Goal: Transaction & Acquisition: Purchase product/service

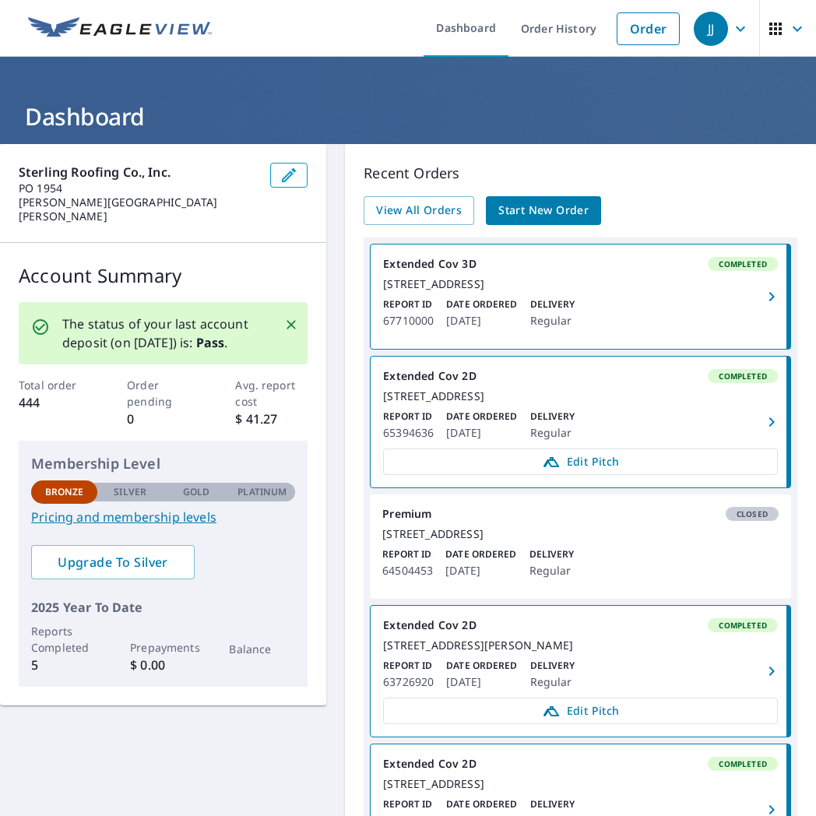
click at [537, 213] on span "Start New Order" at bounding box center [543, 210] width 90 height 19
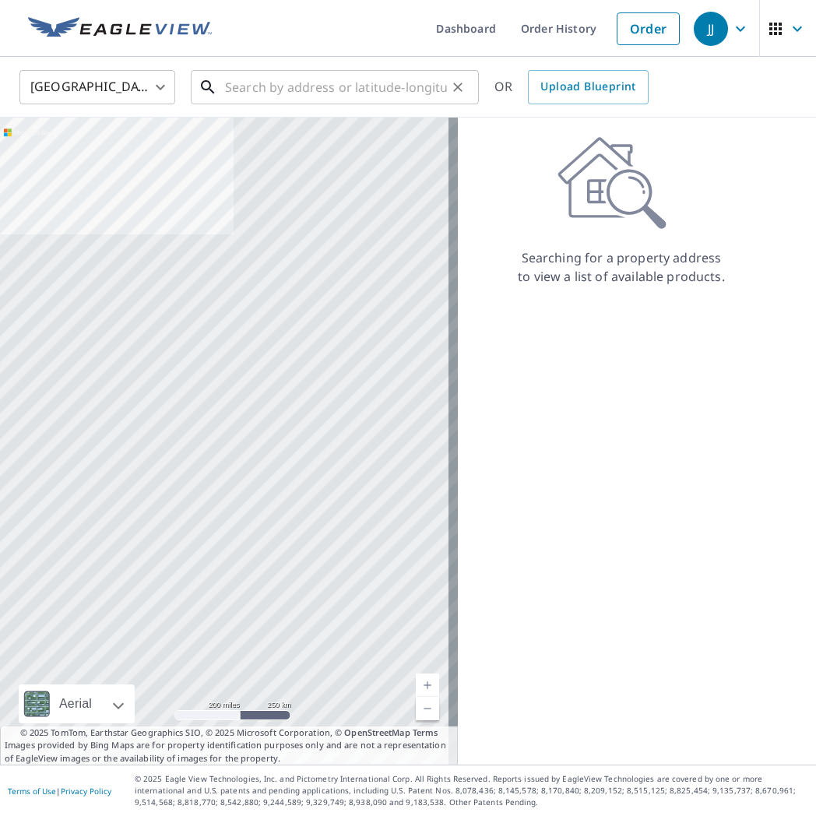
click at [272, 83] on input "text" at bounding box center [336, 87] width 222 height 44
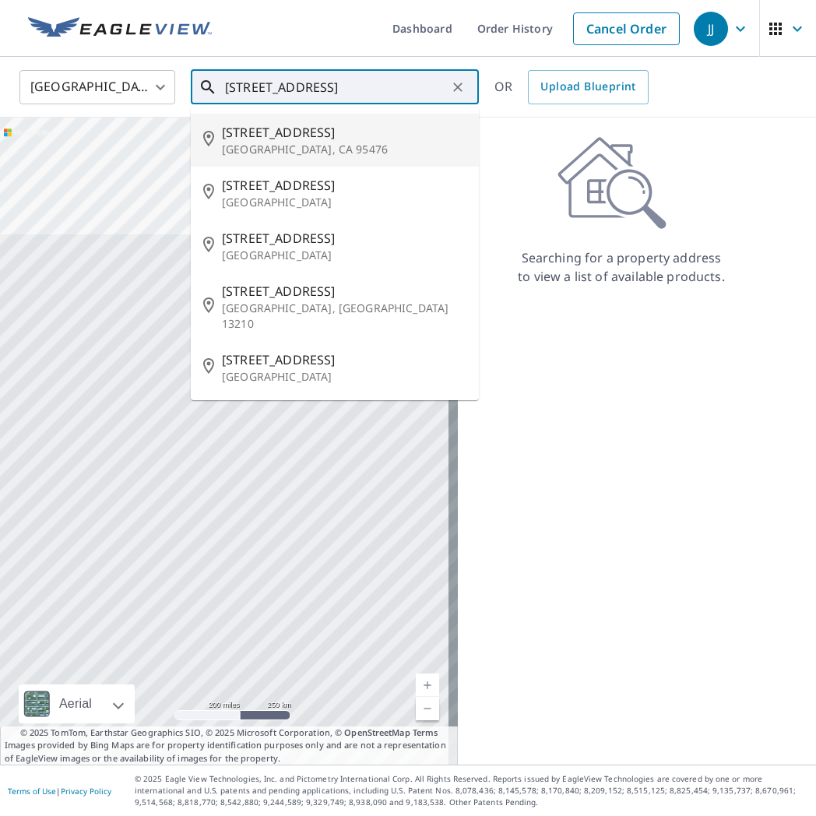
click at [297, 136] on span "[STREET_ADDRESS]" at bounding box center [344, 132] width 245 height 19
type input "[STREET_ADDRESS]"
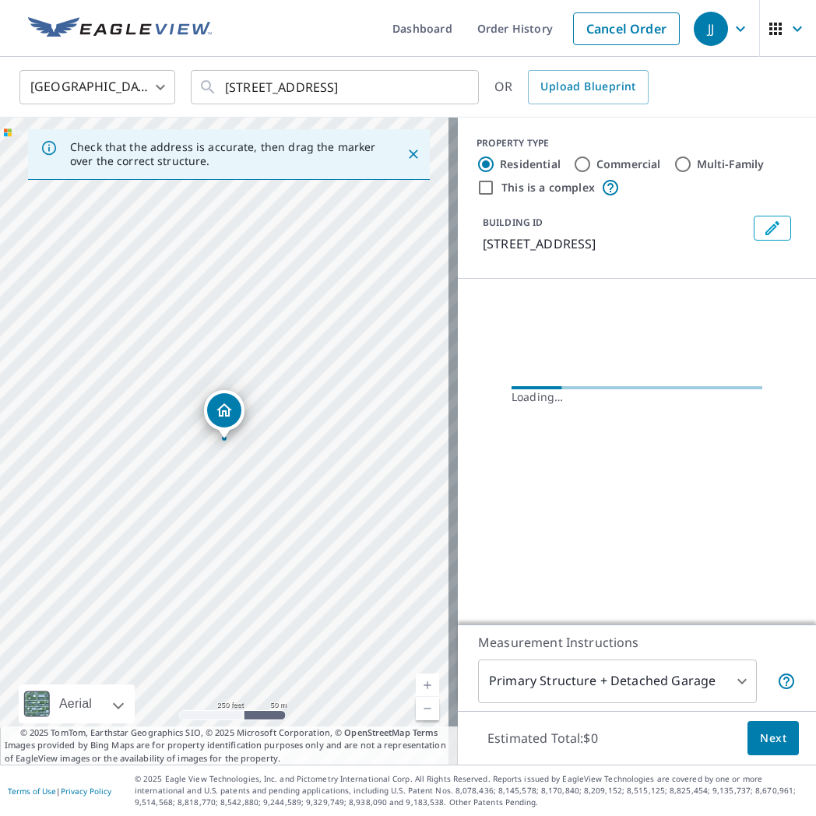
click at [409, 155] on icon "Close" at bounding box center [413, 154] width 9 height 9
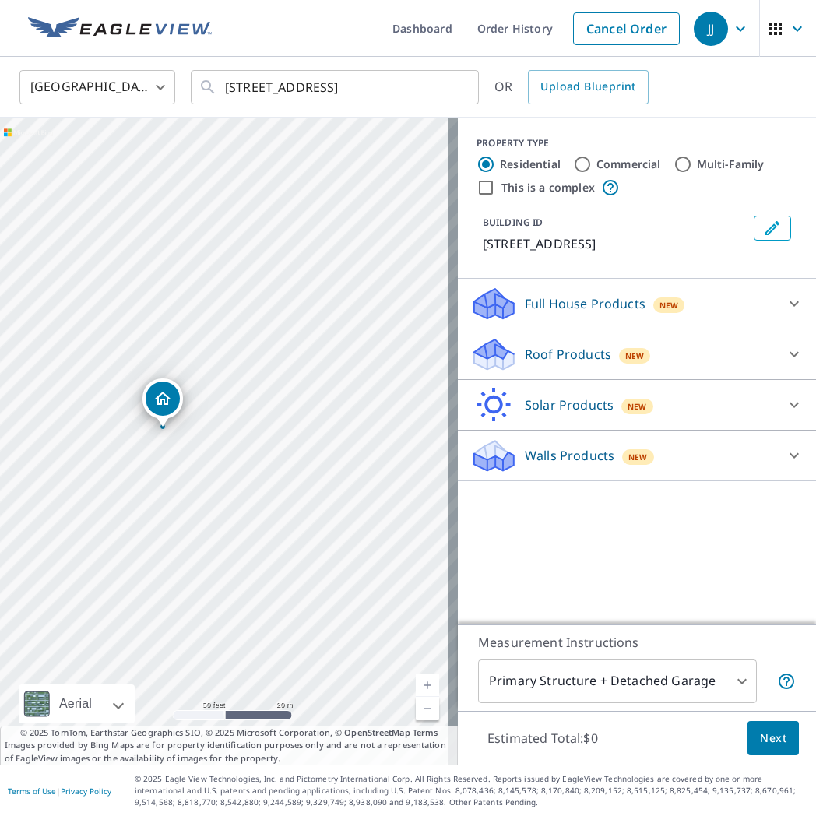
drag, startPoint x: 120, startPoint y: 431, endPoint x: 254, endPoint y: 413, distance: 135.1
click at [254, 413] on div "[STREET_ADDRESS]" at bounding box center [229, 441] width 458 height 647
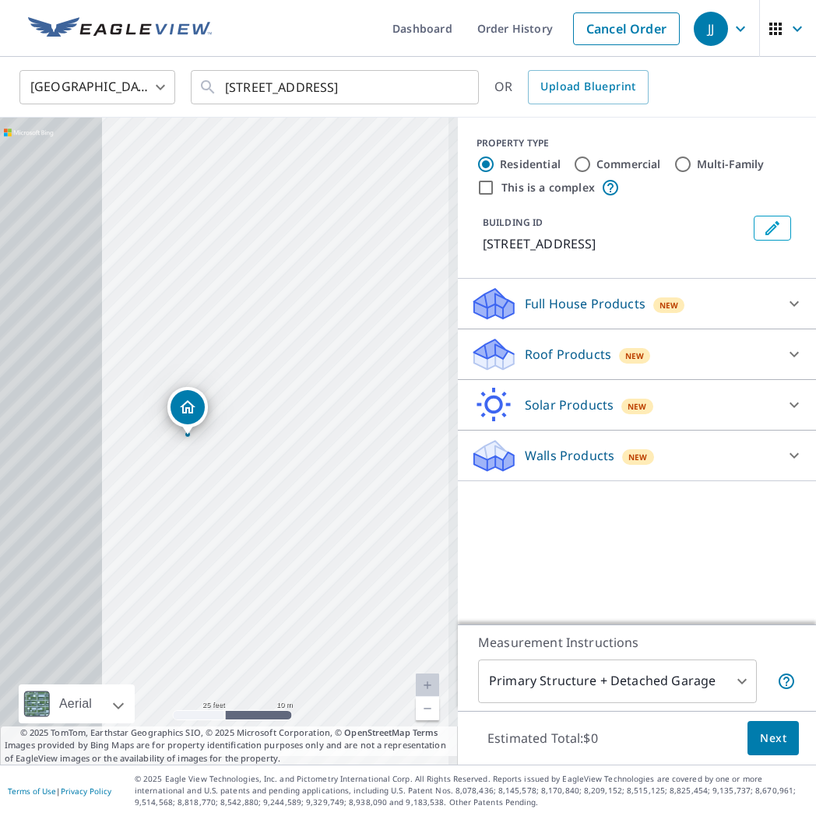
drag, startPoint x: 146, startPoint y: 427, endPoint x: 252, endPoint y: 420, distance: 105.4
click at [252, 420] on div "[STREET_ADDRESS]" at bounding box center [229, 441] width 458 height 647
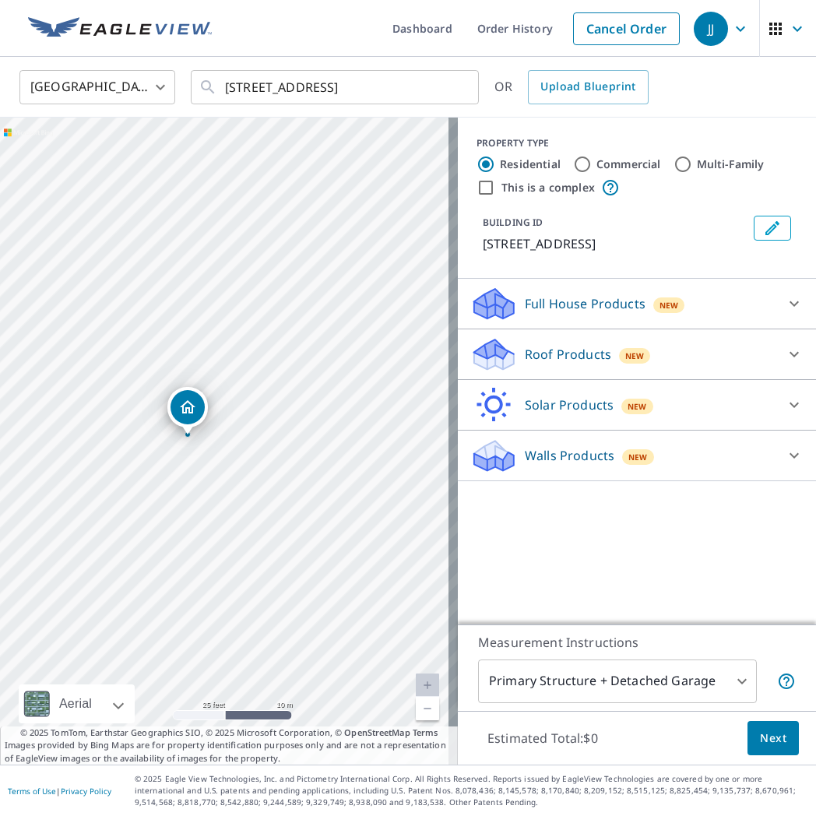
click at [627, 681] on body "JJ JJ Dashboard Order History Cancel Order JJ [GEOGRAPHIC_DATA] [GEOGRAPHIC_DAT…" at bounding box center [408, 408] width 816 height 816
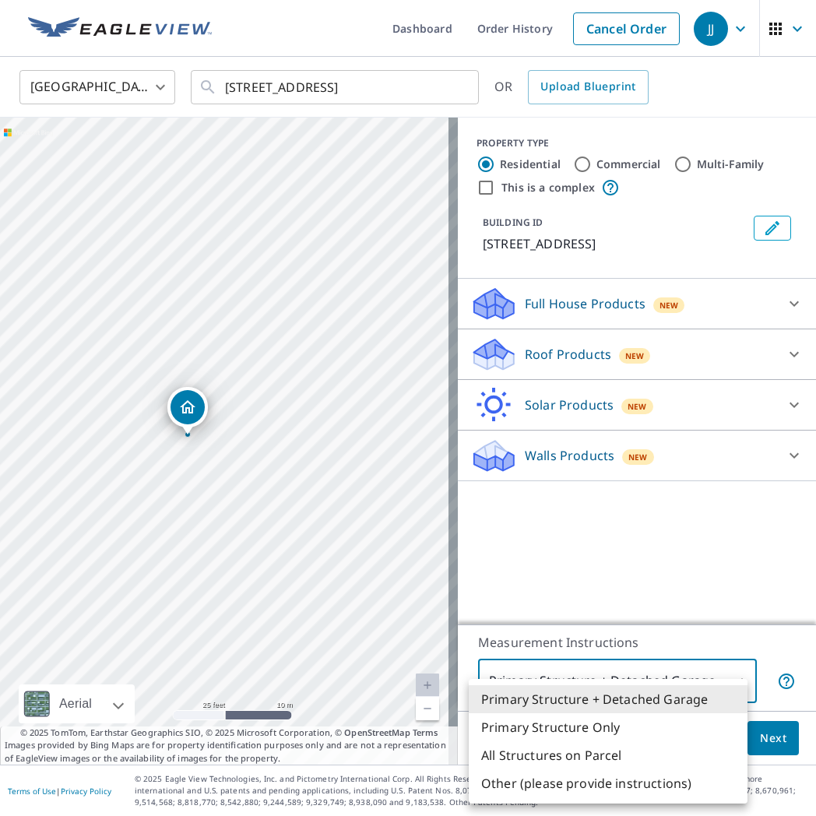
click at [577, 721] on li "Primary Structure Only" at bounding box center [608, 727] width 279 height 28
type input "2"
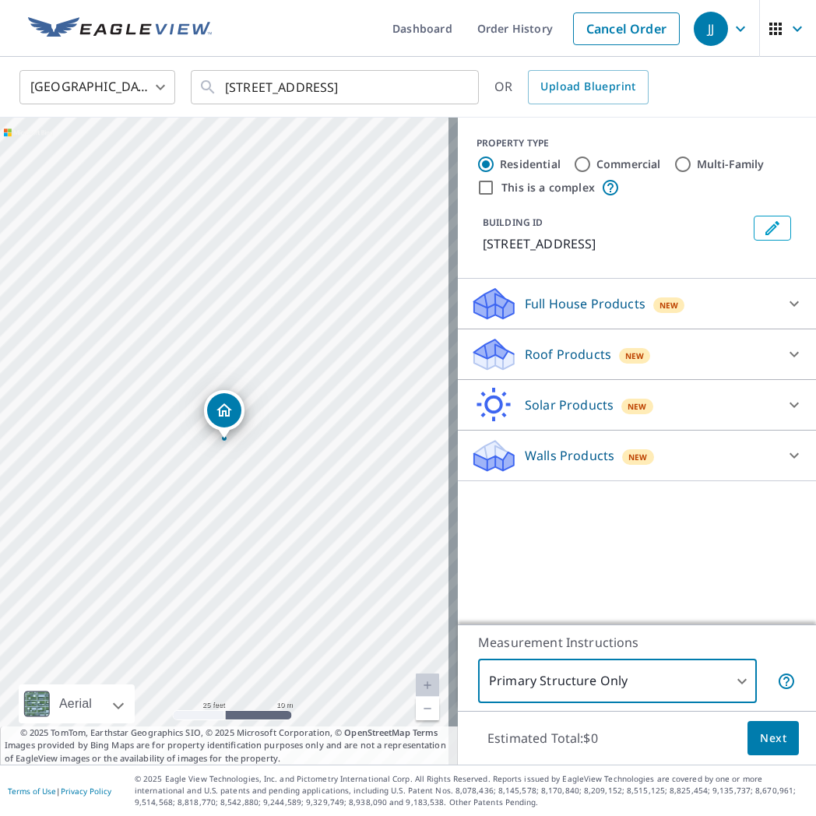
click at [760, 736] on span "Next" at bounding box center [773, 738] width 26 height 19
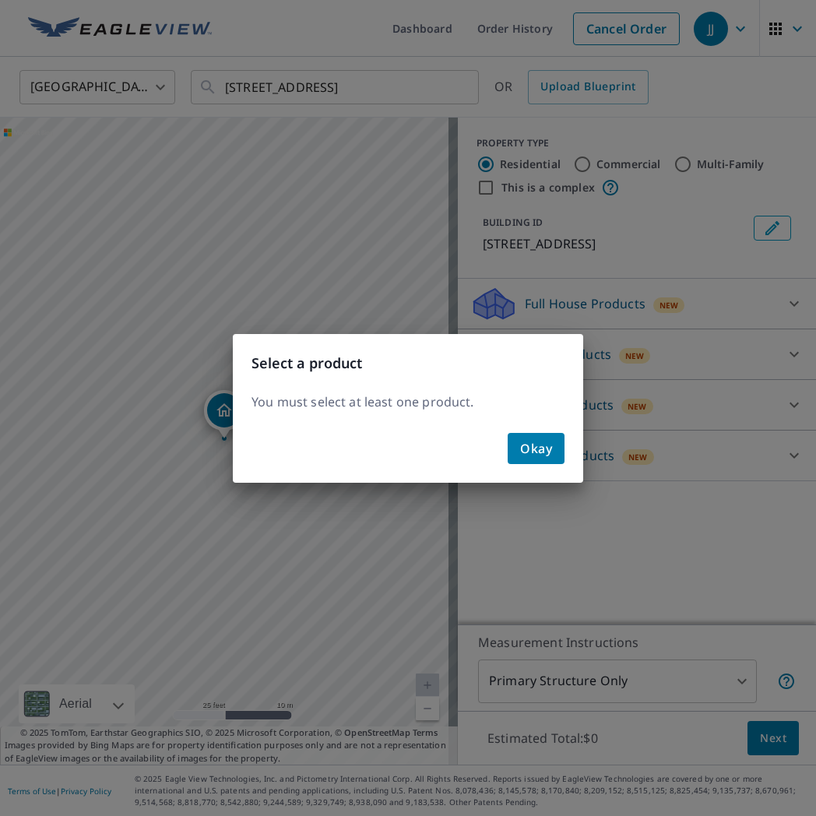
click at [521, 452] on span "Okay" at bounding box center [536, 449] width 32 height 22
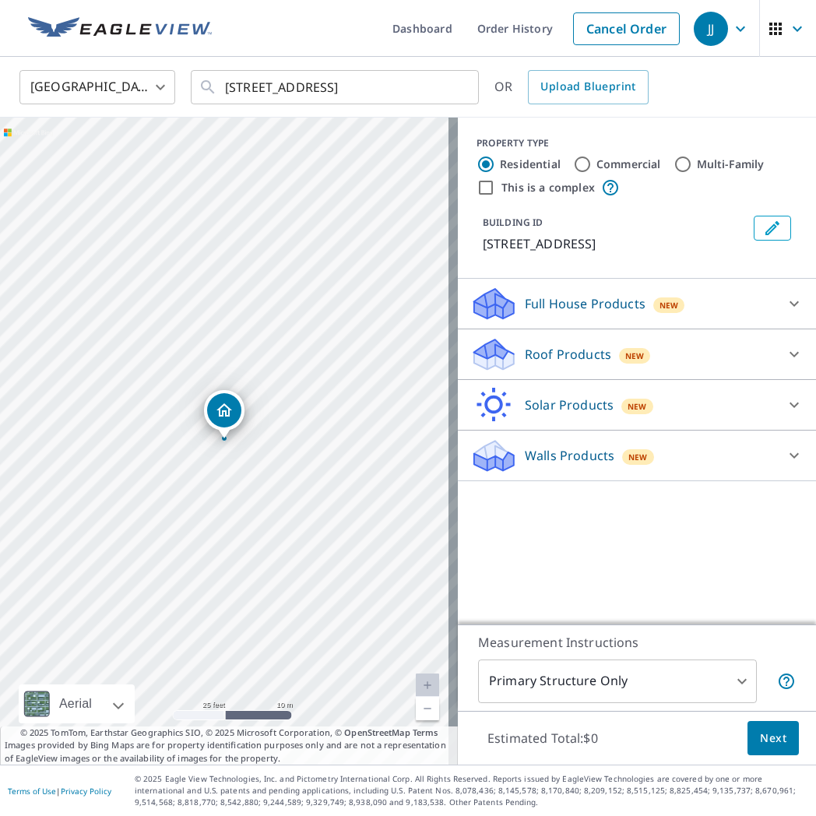
click at [569, 350] on p "Roof Products" at bounding box center [568, 354] width 86 height 19
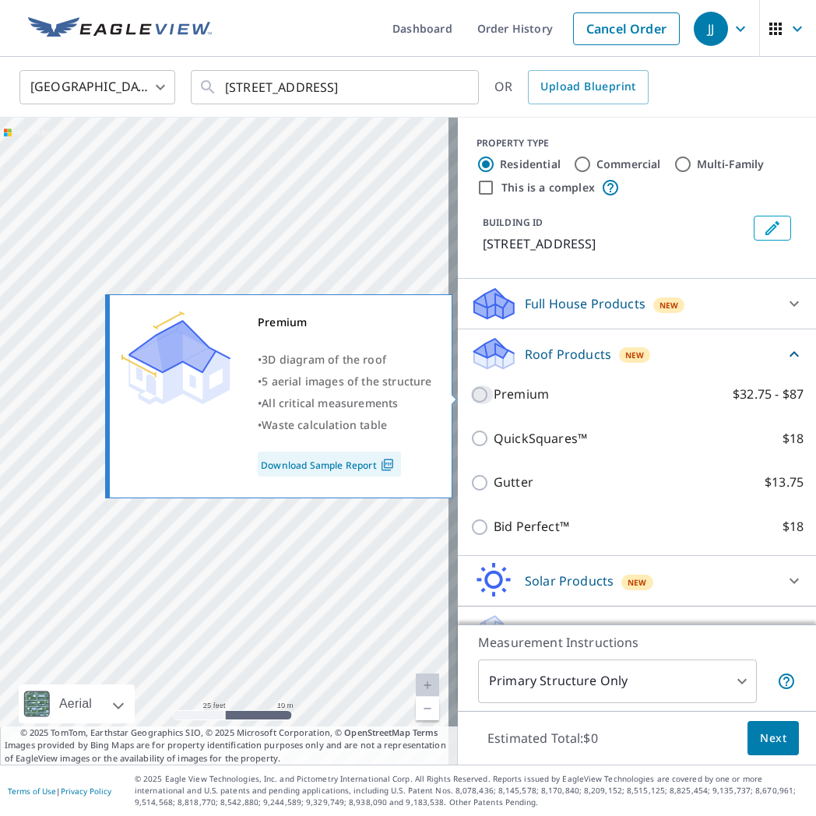
click at [474, 393] on input "Premium $32.75 - $87" at bounding box center [481, 395] width 23 height 19
checkbox input "true"
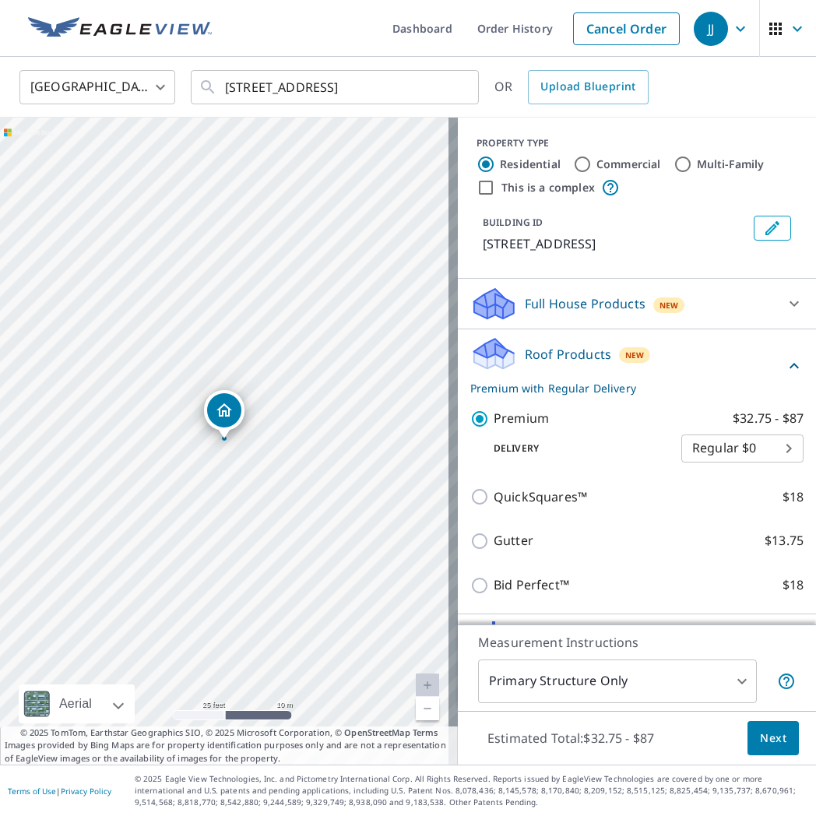
click at [752, 448] on body "JJ JJ Dashboard Order History Cancel Order JJ [GEOGRAPHIC_DATA] [GEOGRAPHIC_DAT…" at bounding box center [408, 408] width 816 height 816
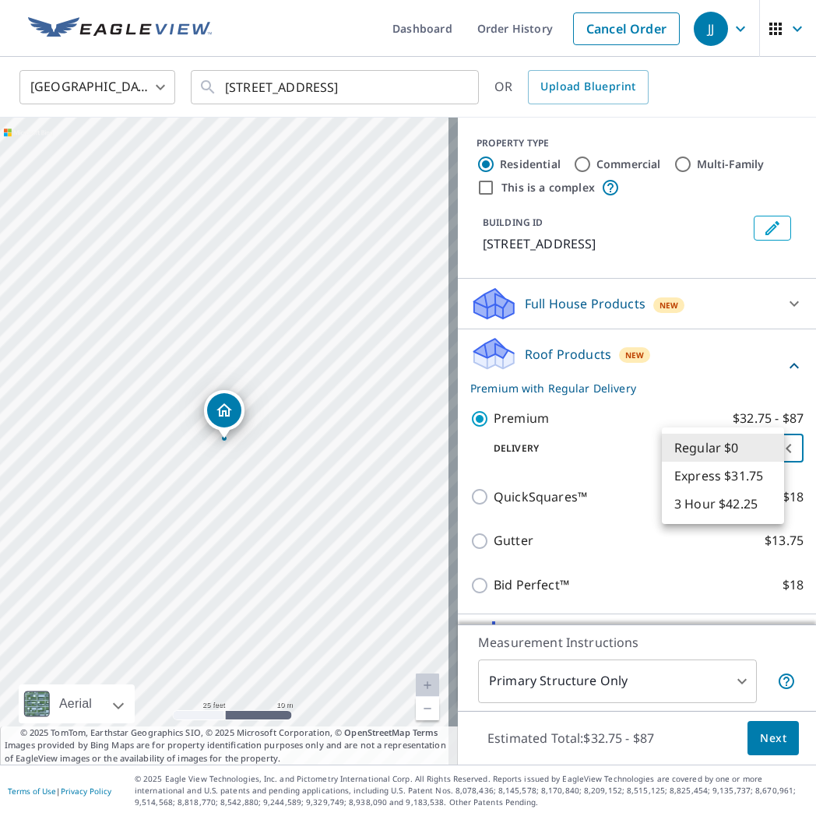
click at [713, 448] on li "Regular $0" at bounding box center [723, 448] width 122 height 28
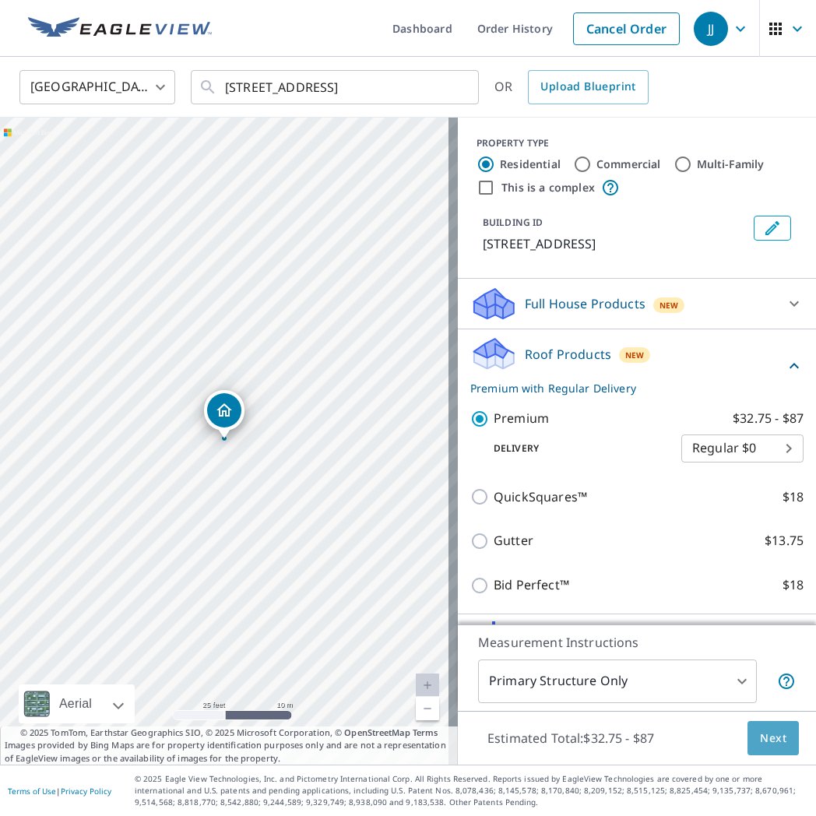
click at [770, 735] on span "Next" at bounding box center [773, 738] width 26 height 19
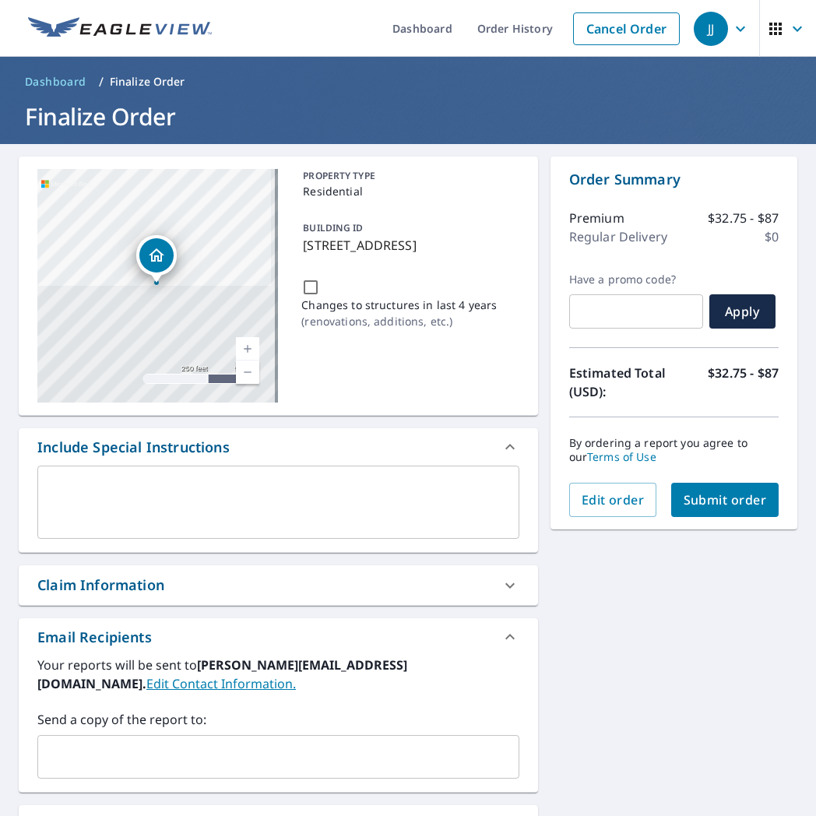
click at [684, 494] on span "Submit order" at bounding box center [725, 499] width 83 height 17
